Goal: Transaction & Acquisition: Obtain resource

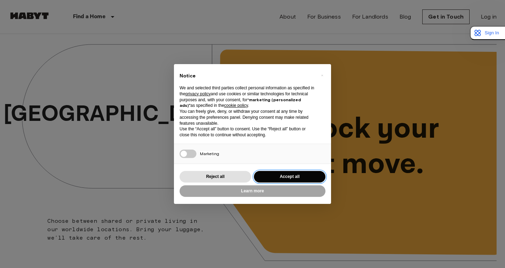
click at [266, 174] on button "Accept all" at bounding box center [289, 177] width 71 height 12
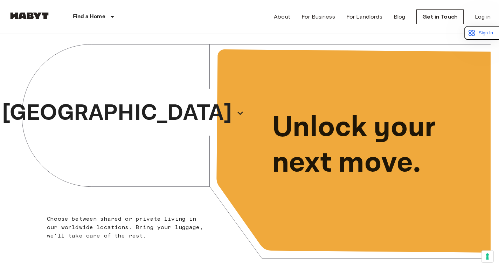
click at [286, 22] on div "About For Business For Landlords Blog Get in Touch Log in" at bounding box center [382, 17] width 217 height 34
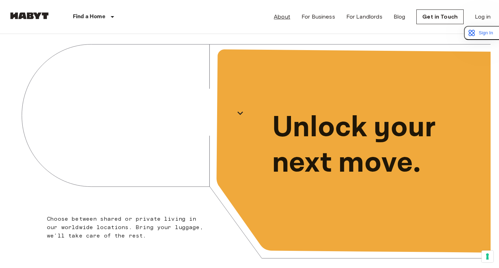
click at [286, 13] on link "About" at bounding box center [282, 17] width 16 height 8
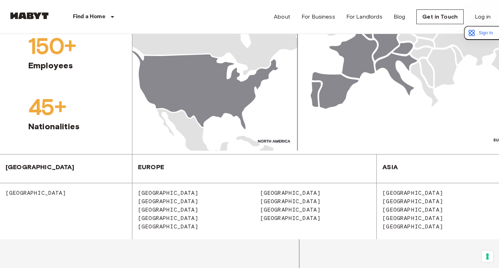
scroll to position [701, 0]
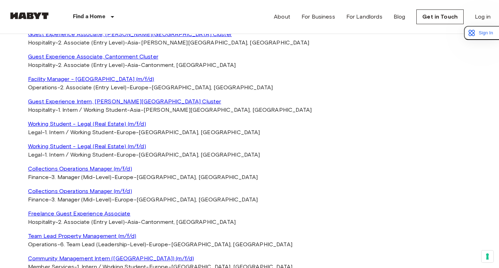
scroll to position [1507, 0]
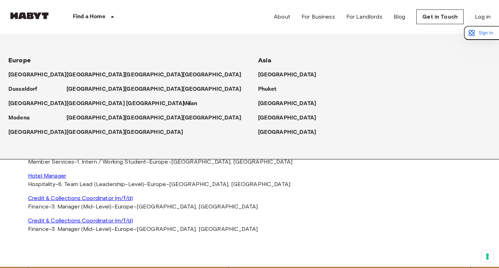
click at [126, 104] on p "[GEOGRAPHIC_DATA]" at bounding box center [155, 104] width 59 height 8
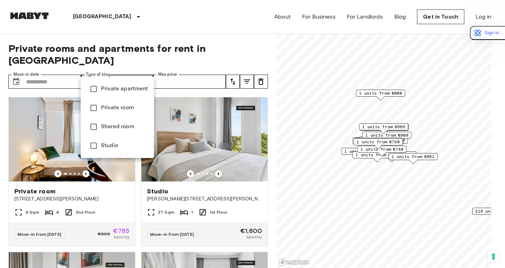
click at [132, 96] on li "Private apartment" at bounding box center [117, 89] width 73 height 19
type input "**********"
